Goal: Task Accomplishment & Management: Use online tool/utility

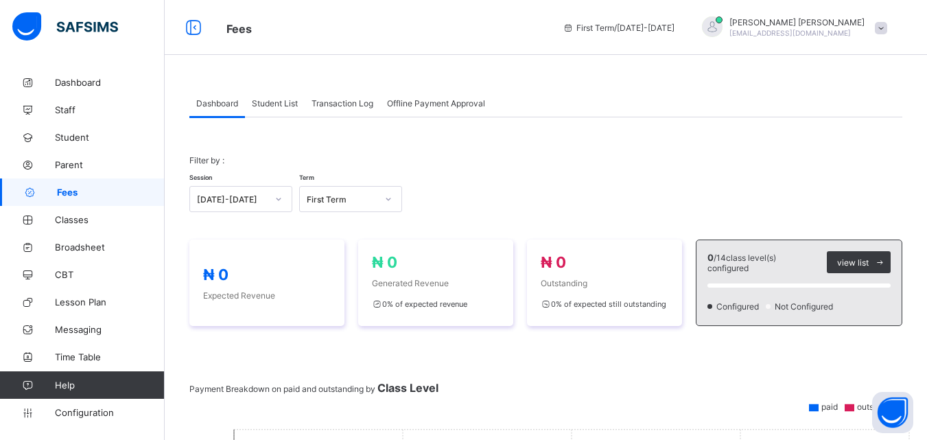
click at [865, 20] on span "Muhammad Asif Ahmad" at bounding box center [797, 22] width 135 height 10
click at [888, 27] on span at bounding box center [881, 28] width 12 height 12
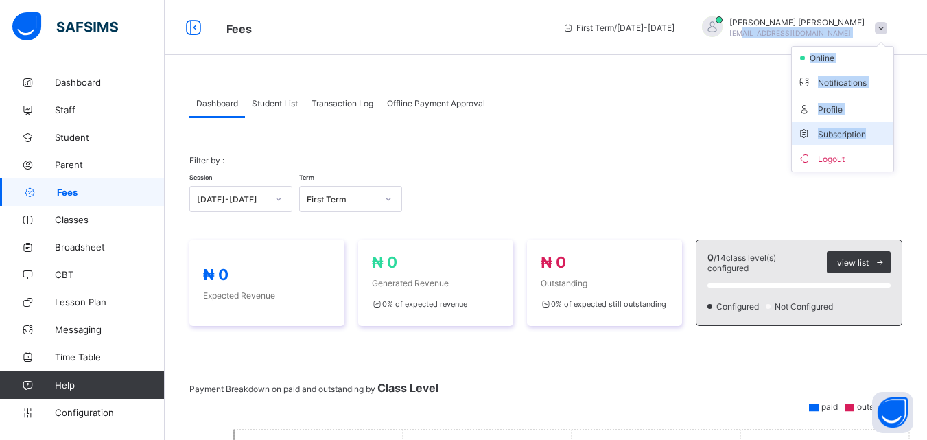
drag, startPoint x: 792, startPoint y: 31, endPoint x: 886, endPoint y: 137, distance: 141.5
click at [886, 39] on div "Muhammad Asif Ahmad asif.naija@gmail.com online Notifications Profile Subscript…" at bounding box center [791, 27] width 206 height 23
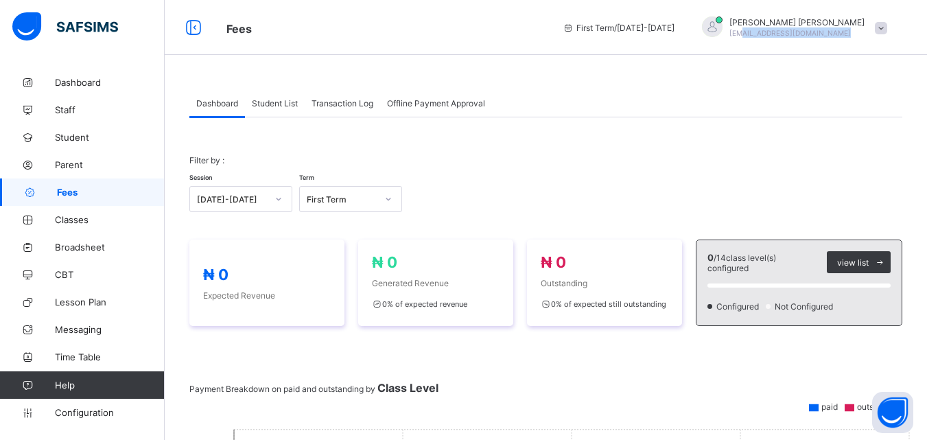
copy div "f.naija@gmail.com online Notifications Profile Subscription"
click at [887, 29] on span at bounding box center [881, 28] width 12 height 12
click at [893, 34] on div "Muhammad Asif Ahmad asif.naija@gmail.com" at bounding box center [791, 27] width 206 height 23
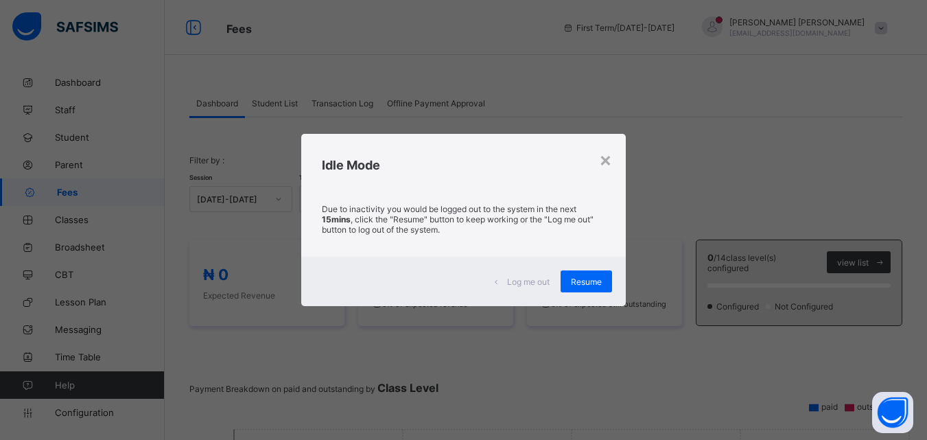
click at [617, 282] on div "Log me out Resume" at bounding box center [463, 281] width 325 height 49
click at [577, 271] on div "Resume" at bounding box center [586, 281] width 51 height 22
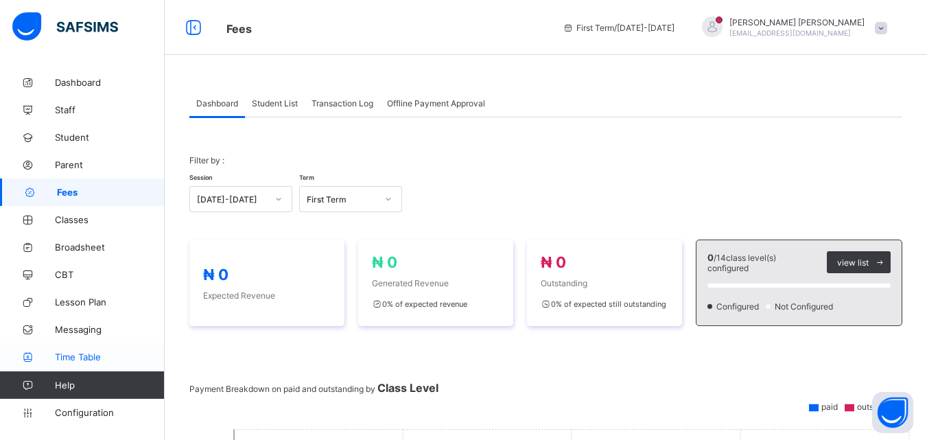
click at [108, 354] on span "Time Table" at bounding box center [110, 356] width 110 height 11
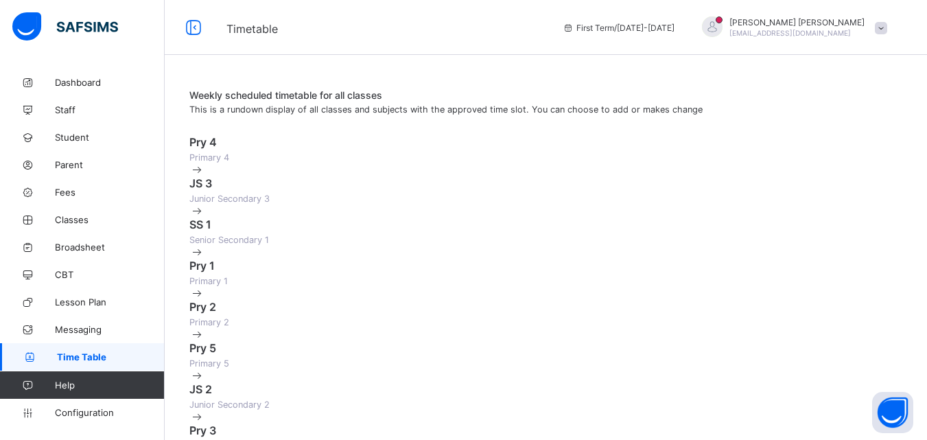
click at [383, 143] on div "Pry 4 Primary 4" at bounding box center [545, 155] width 713 height 41
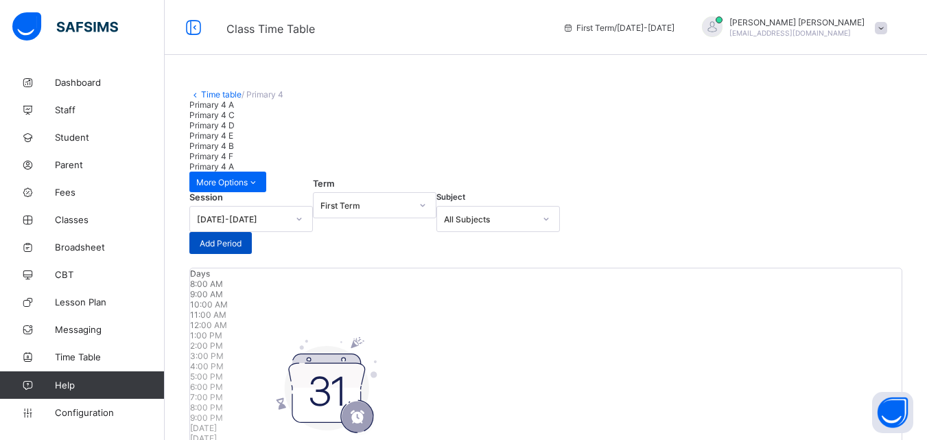
click at [242, 238] on span "Add Period" at bounding box center [221, 243] width 42 height 10
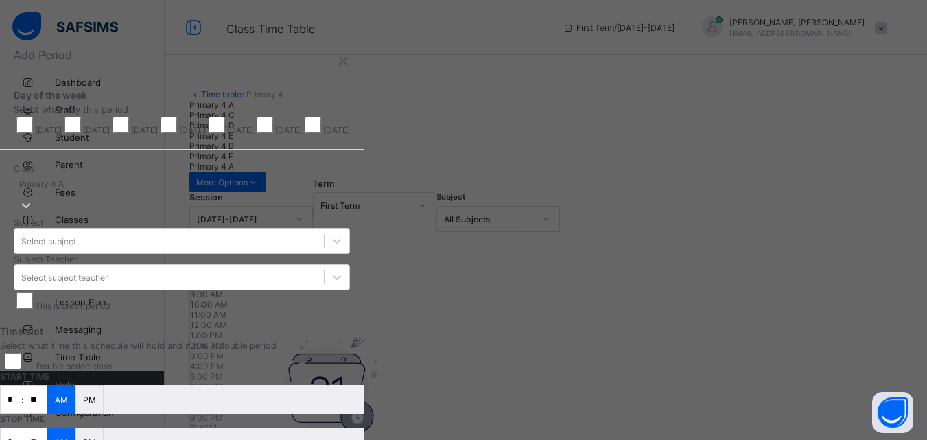
click at [71, 243] on div "× Add Period Day of the week Select what day this period Monday Tuesday Wednesd…" at bounding box center [463, 220] width 927 height 440
click at [350, 60] on div "×" at bounding box center [343, 59] width 13 height 23
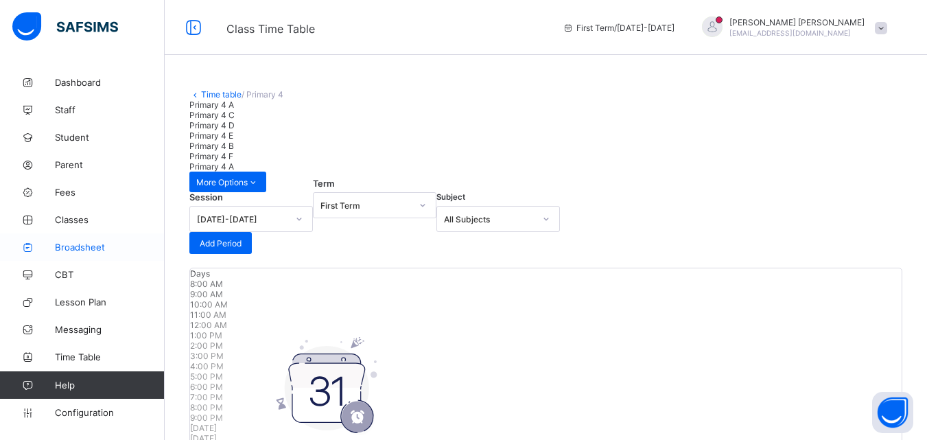
click at [61, 244] on span "Broadsheet" at bounding box center [110, 247] width 110 height 11
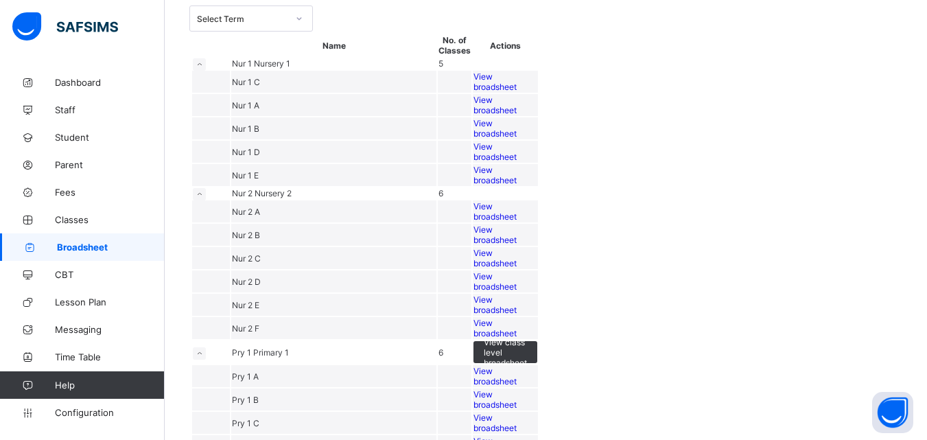
scroll to position [89, 0]
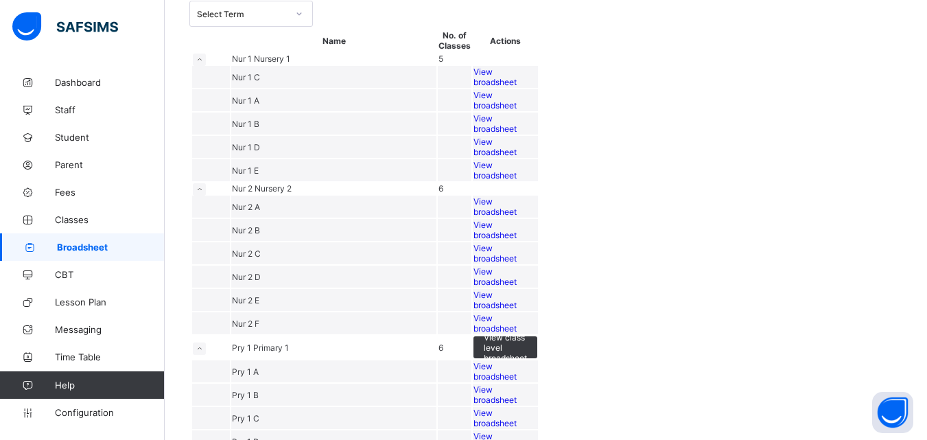
click at [537, 87] on div "View broadsheet" at bounding box center [506, 77] width 64 height 21
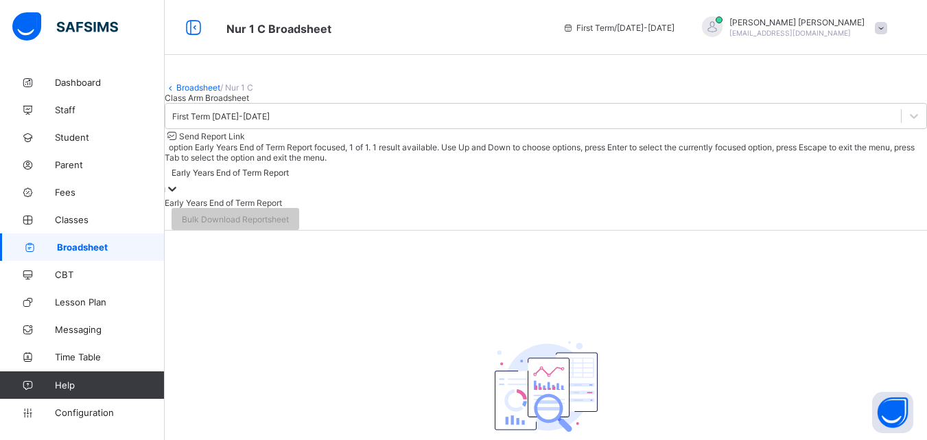
click at [289, 178] on div "Early Years End of Term Report" at bounding box center [230, 172] width 117 height 10
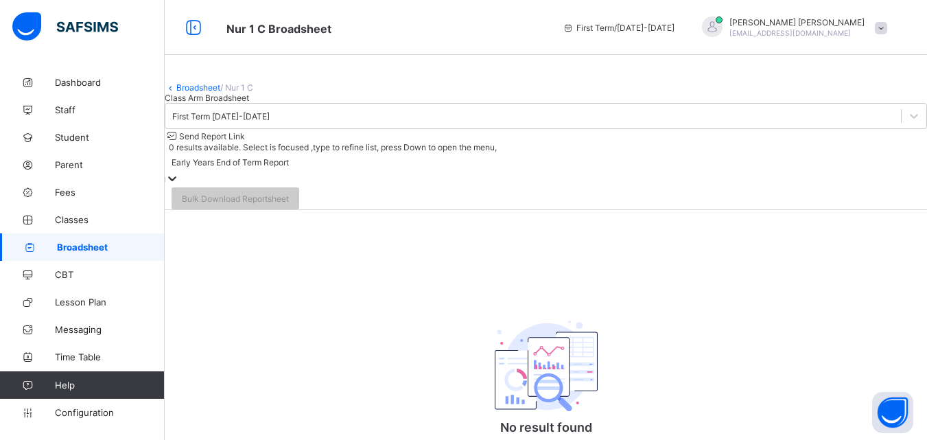
click at [289, 167] on div "Early Years End of Term Report" at bounding box center [230, 162] width 117 height 10
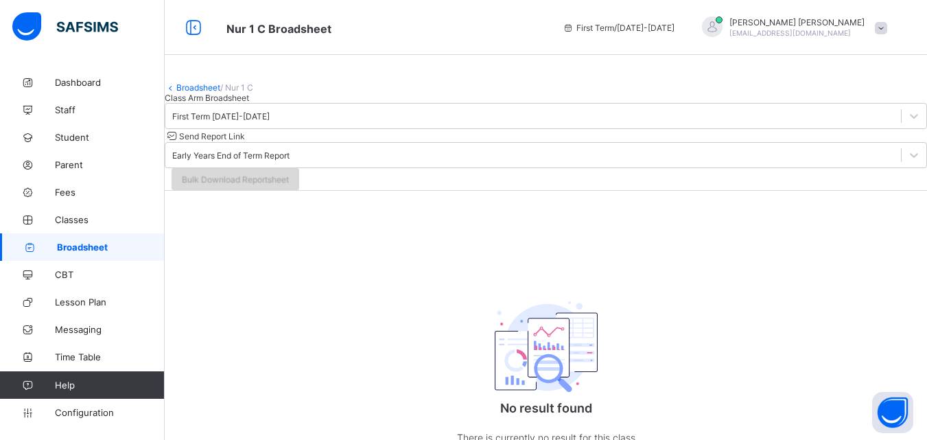
click at [289, 185] on span "Bulk Download Reportsheet" at bounding box center [235, 179] width 107 height 10
click at [238, 103] on div "Class Arm Broadsheet" at bounding box center [546, 98] width 763 height 10
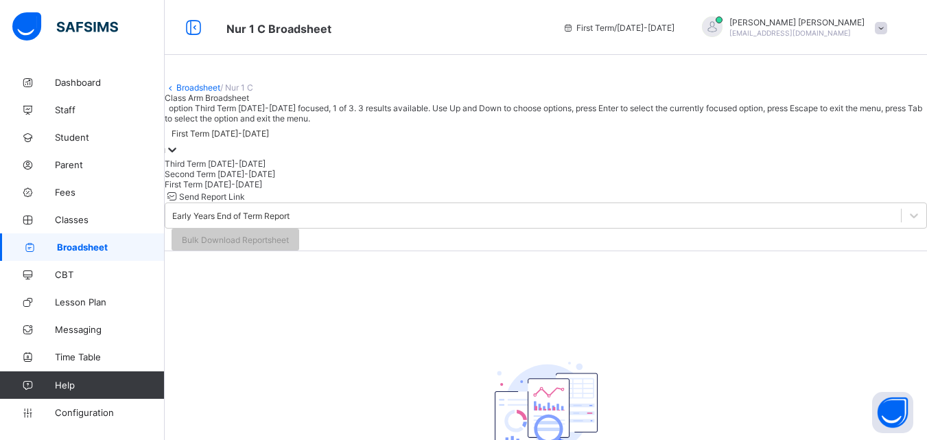
click at [279, 159] on div "First Term 2025-2026" at bounding box center [546, 141] width 763 height 35
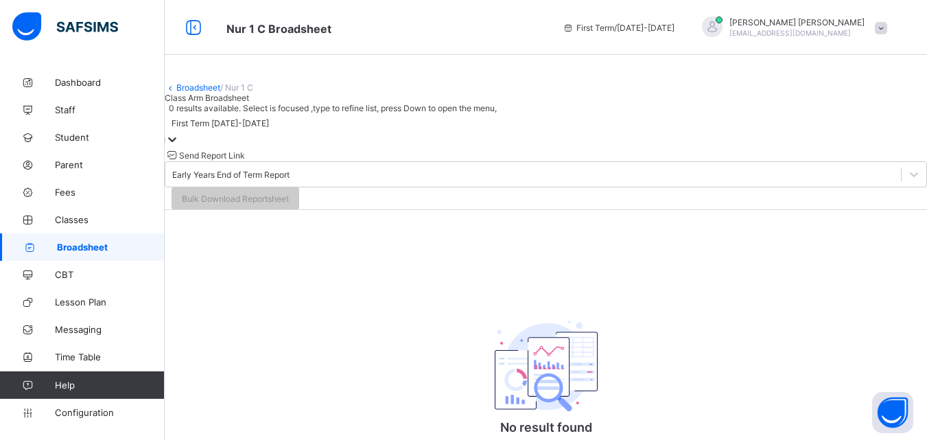
click at [279, 148] on div "First Term 2025-2026" at bounding box center [546, 130] width 763 height 35
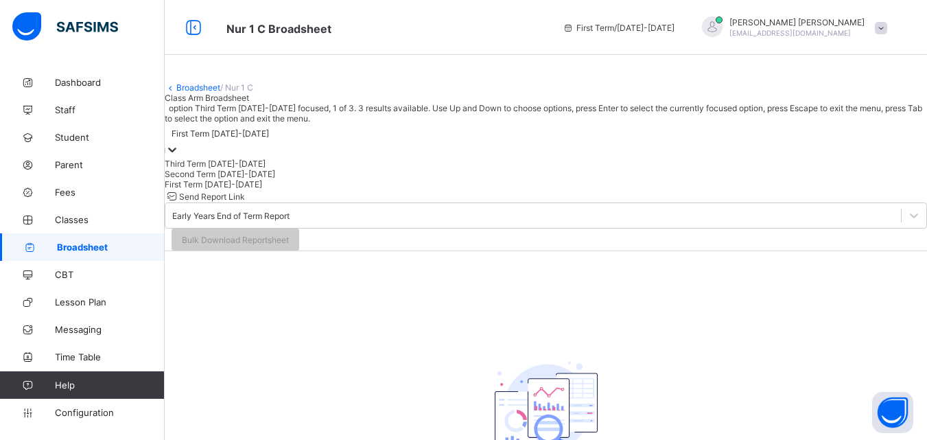
click at [279, 159] on div "First Term 2025-2026" at bounding box center [546, 141] width 763 height 35
click at [262, 189] on div "First Term 2025-2026" at bounding box center [546, 184] width 763 height 10
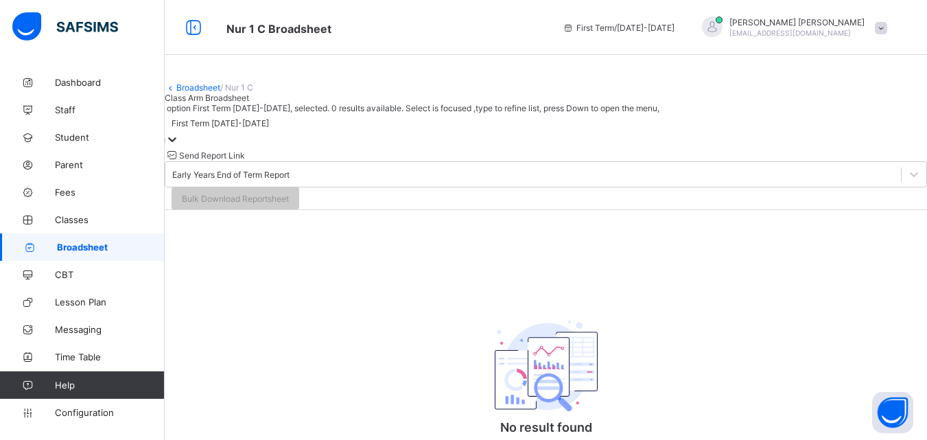
scroll to position [101, 0]
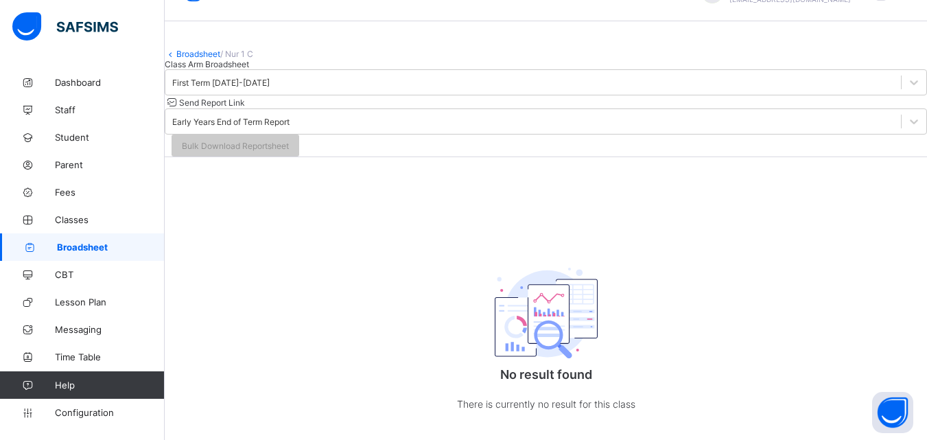
click at [566, 287] on img at bounding box center [546, 313] width 103 height 91
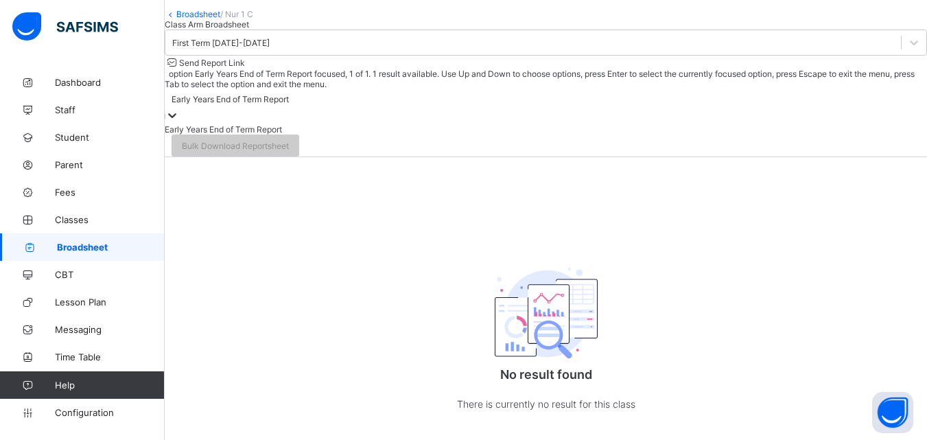
click at [289, 97] on div "Early Years End of Term Report" at bounding box center [230, 99] width 117 height 10
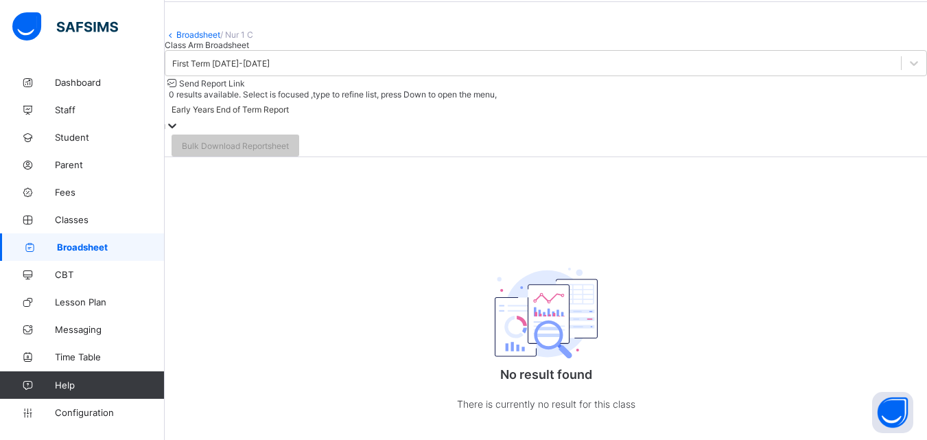
click at [289, 104] on div "Early Years End of Term Report" at bounding box center [230, 109] width 117 height 10
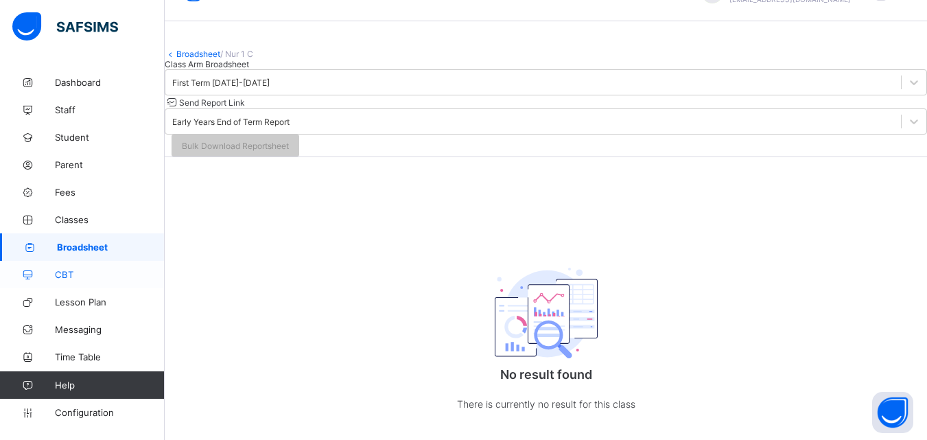
click at [67, 280] on link "CBT" at bounding box center [82, 274] width 165 height 27
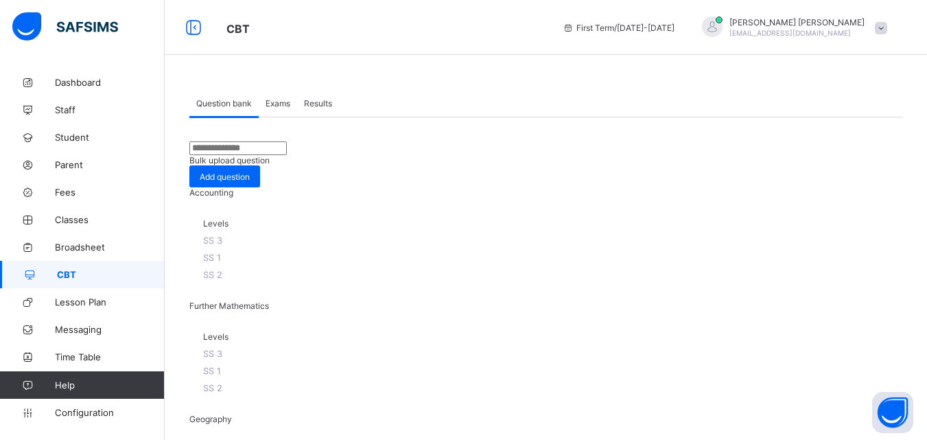
click at [273, 109] on div "Exams" at bounding box center [278, 102] width 38 height 27
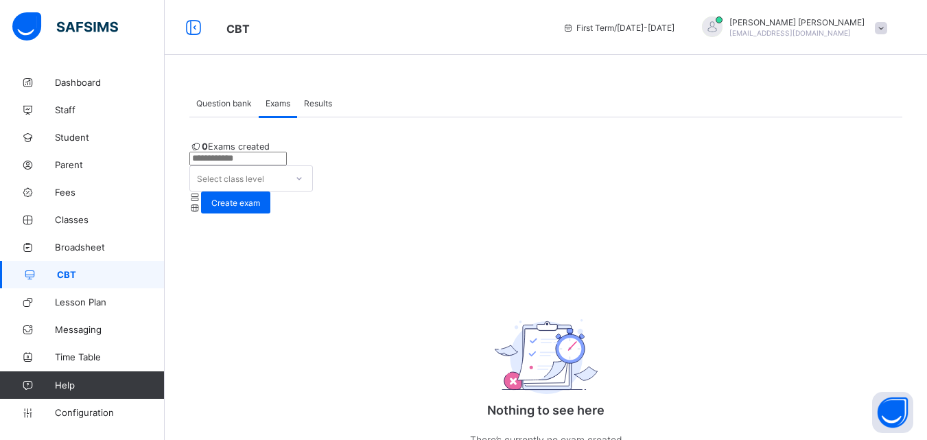
click at [334, 97] on div "Results" at bounding box center [318, 102] width 42 height 27
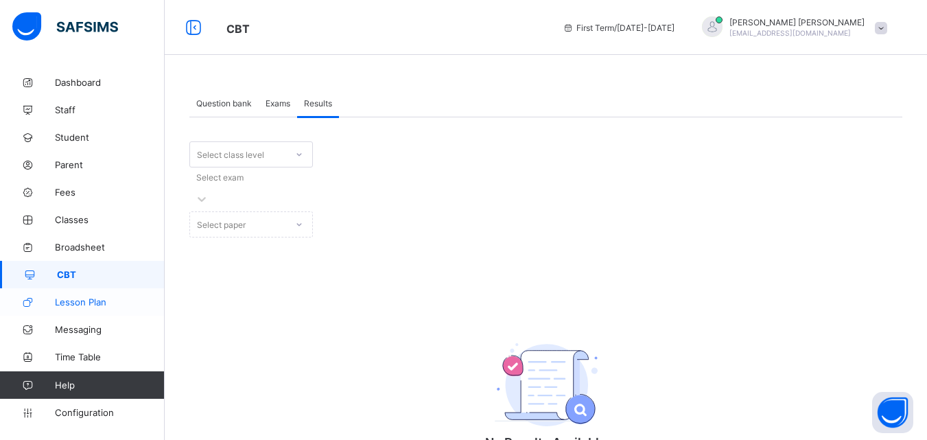
click at [85, 312] on link "Lesson Plan" at bounding box center [82, 301] width 165 height 27
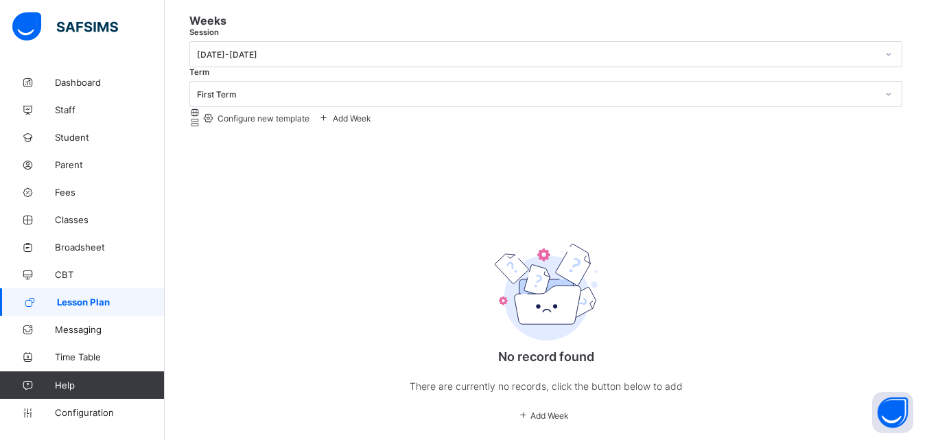
scroll to position [127, 0]
click at [201, 118] on div at bounding box center [195, 123] width 12 height 10
click at [201, 108] on icon at bounding box center [195, 113] width 12 height 10
click at [310, 114] on span "Configure new template" at bounding box center [263, 119] width 94 height 10
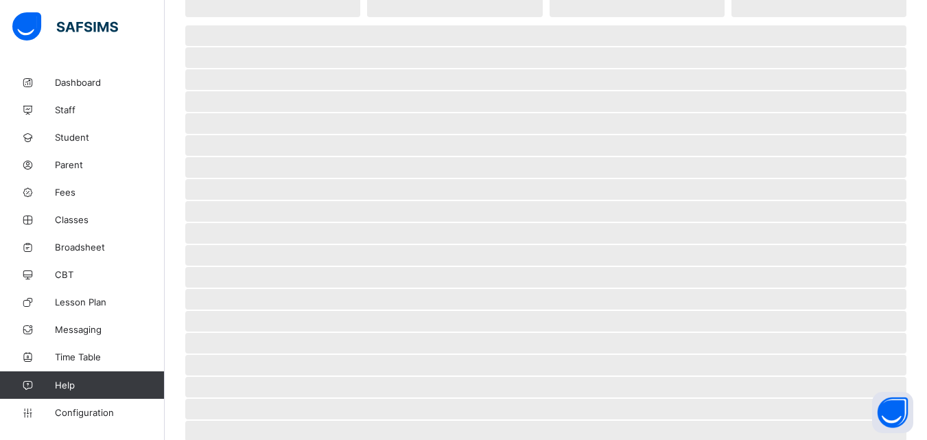
scroll to position [183, 0]
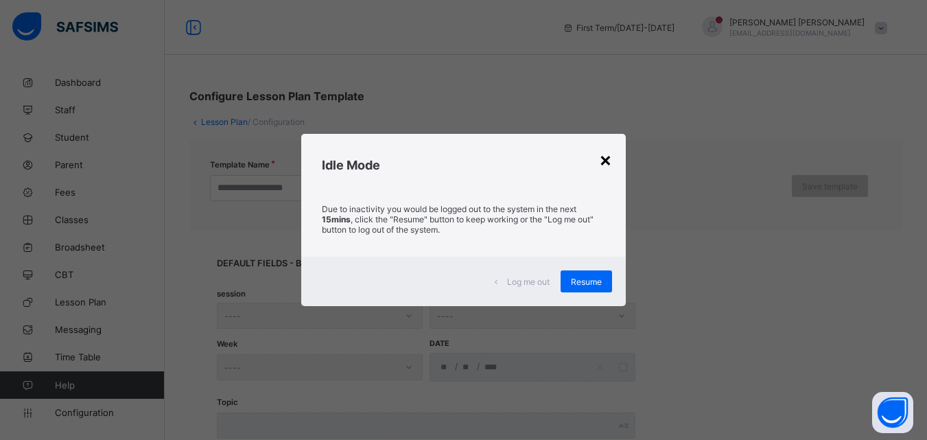
click at [607, 157] on div "×" at bounding box center [605, 159] width 13 height 23
